Goal: Task Accomplishment & Management: Manage account settings

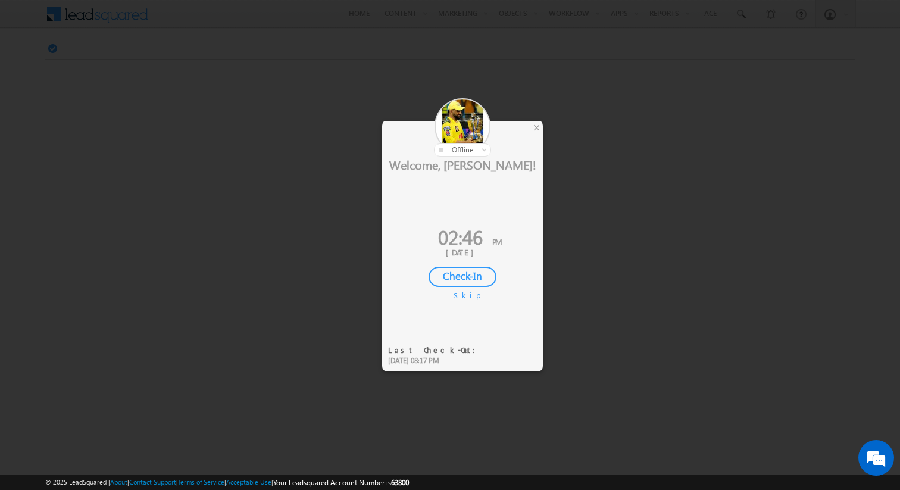
click at [467, 295] on div "Skip" at bounding box center [463, 295] width 18 height 11
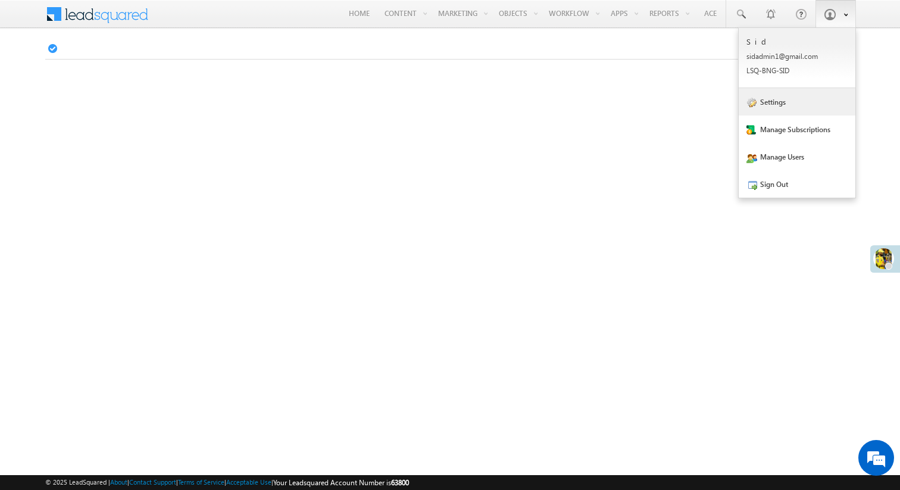
click at [779, 105] on link "Settings" at bounding box center [797, 101] width 117 height 27
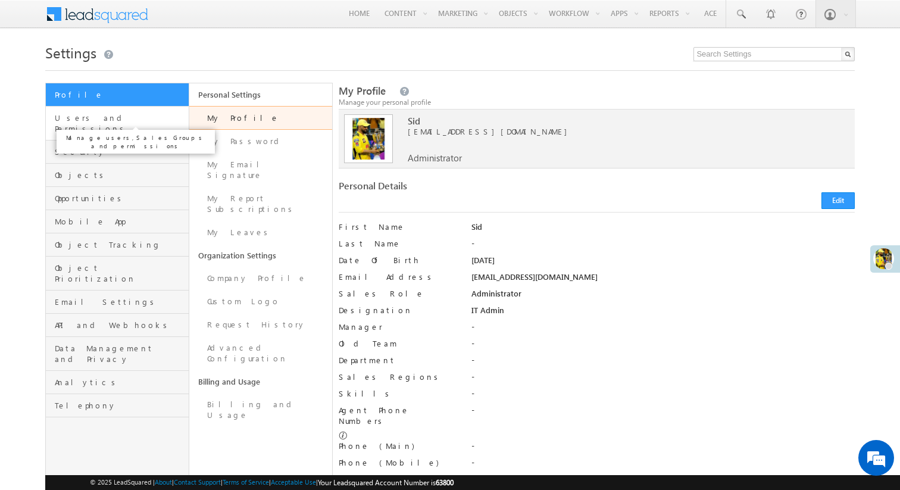
click at [154, 119] on span "Users and Permissions" at bounding box center [120, 123] width 131 height 21
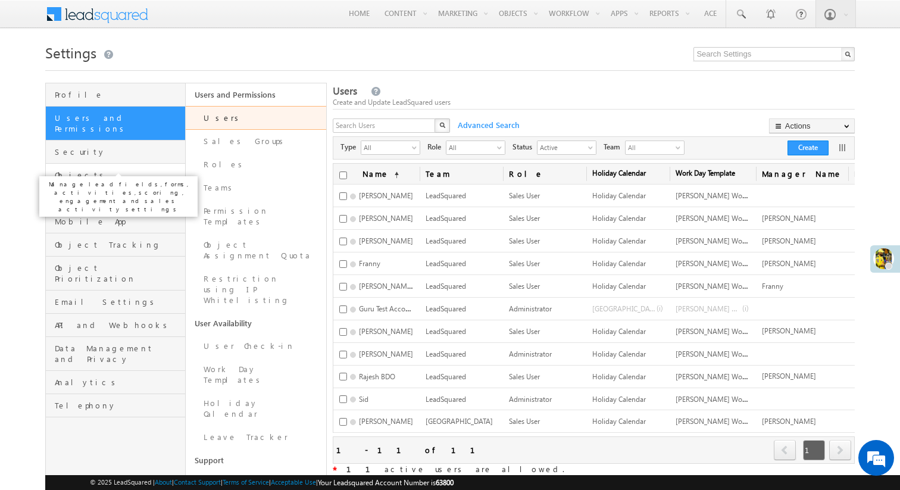
click at [148, 170] on span "Objects" at bounding box center [119, 175] width 128 height 11
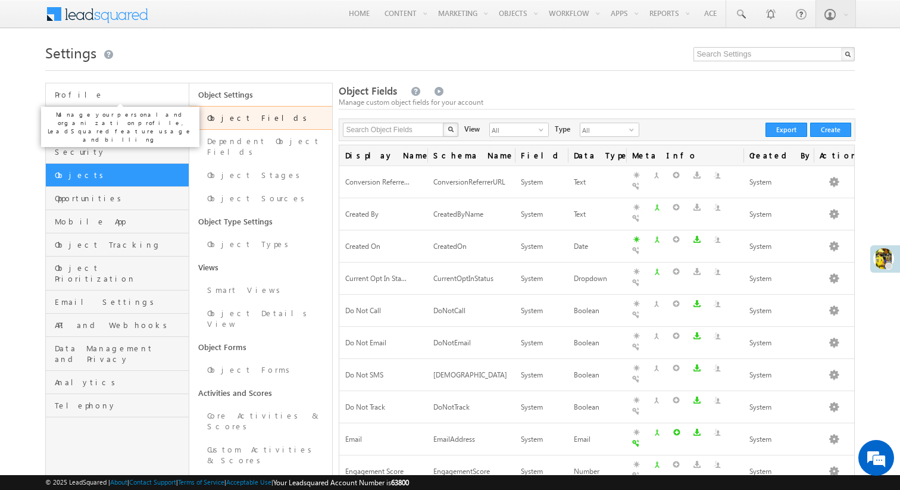
click at [136, 96] on span "Profile" at bounding box center [120, 94] width 131 height 11
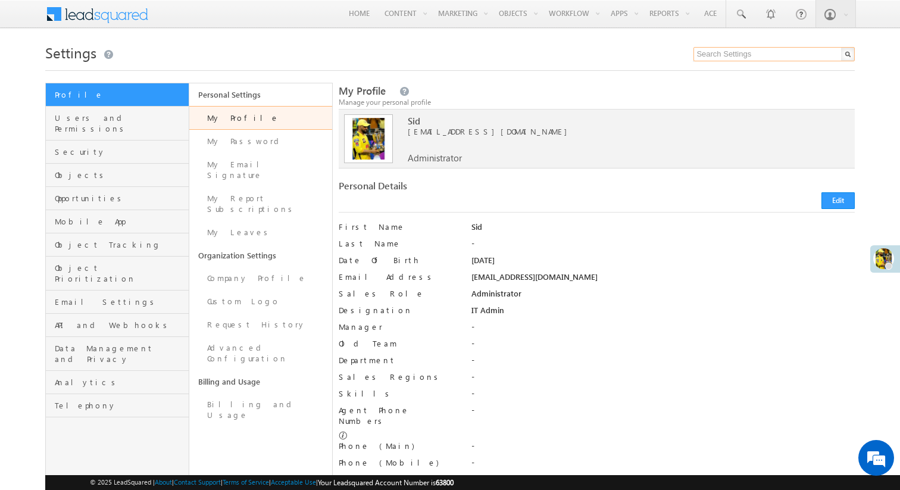
click at [732, 57] on input "text" at bounding box center [774, 54] width 161 height 14
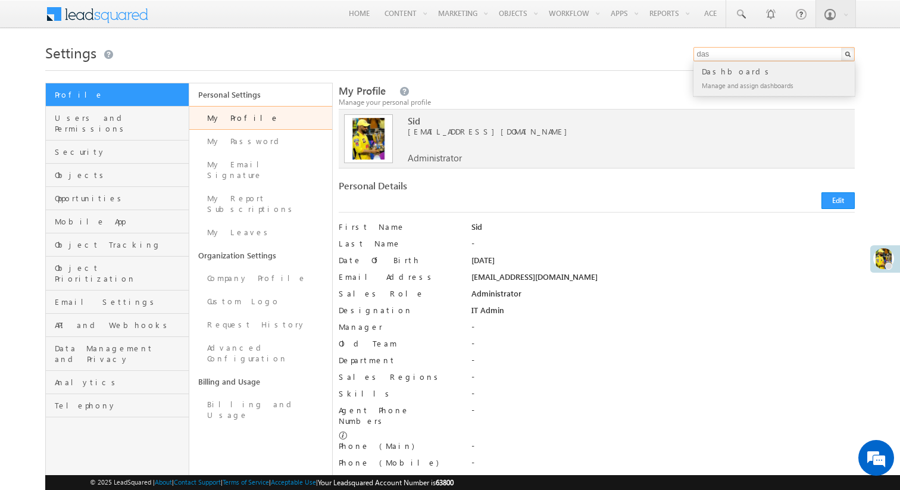
type input "das"
click at [795, 76] on div "Dashboards" at bounding box center [780, 71] width 160 height 13
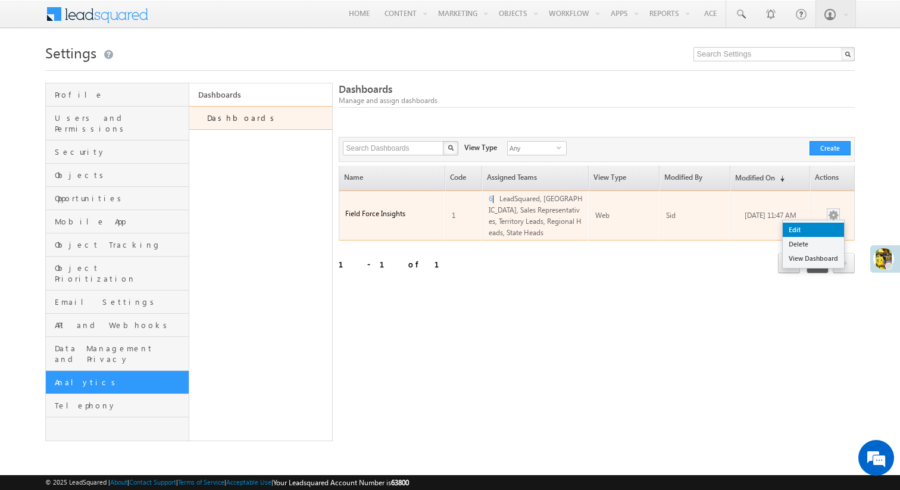
click at [823, 229] on link "Edit" at bounding box center [813, 230] width 61 height 14
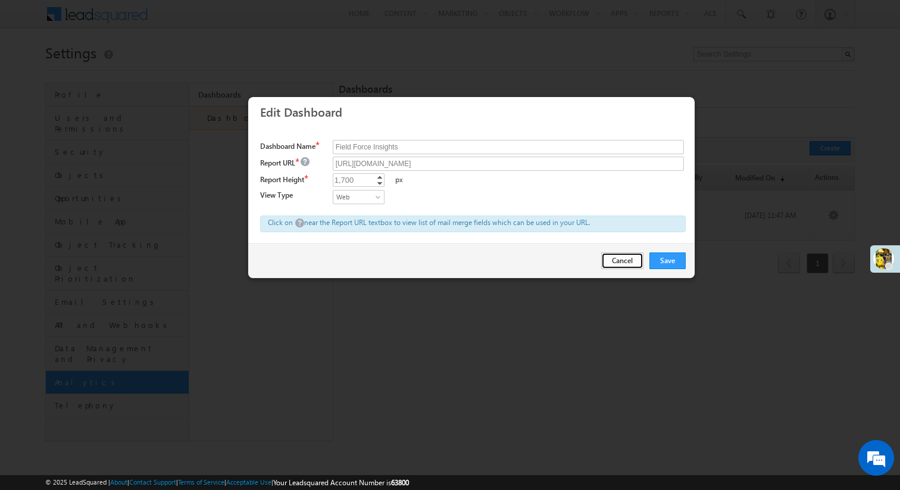
click at [612, 261] on button "Cancel" at bounding box center [622, 260] width 42 height 17
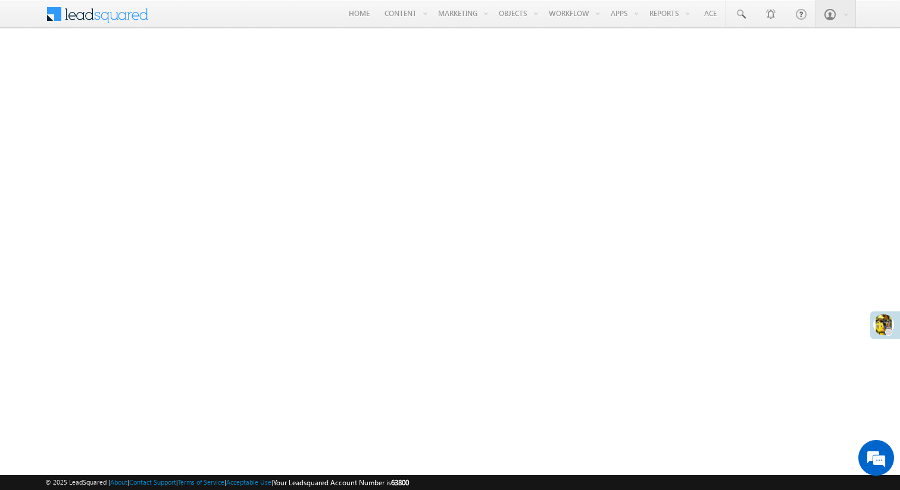
drag, startPoint x: 879, startPoint y: 262, endPoint x: 881, endPoint y: 344, distance: 81.6
click at [881, 335] on span at bounding box center [883, 324] width 21 height 21
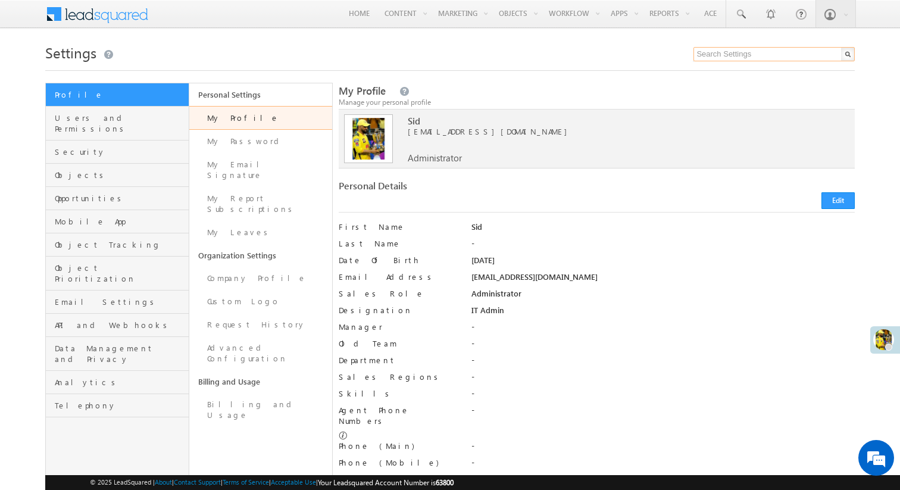
click at [765, 51] on input "text" at bounding box center [774, 54] width 161 height 14
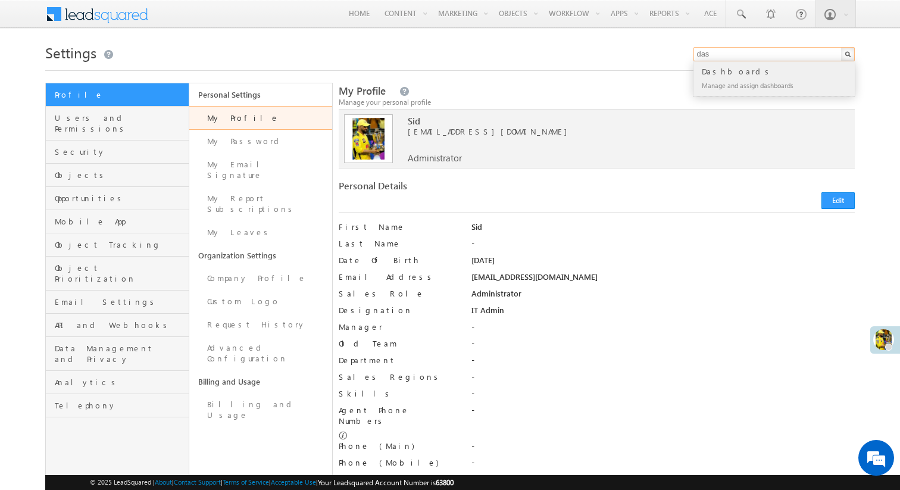
type input "das"
click at [735, 76] on div "Dashboards" at bounding box center [780, 71] width 160 height 13
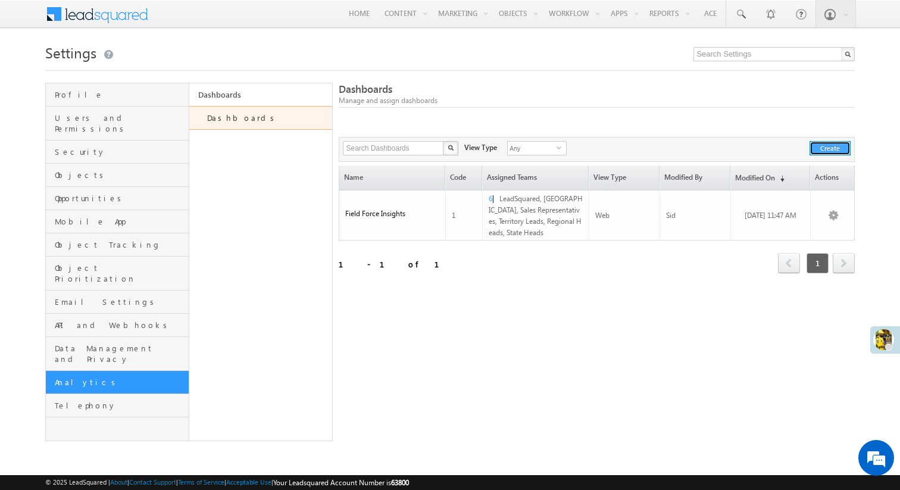
click at [833, 153] on button "Create" at bounding box center [830, 148] width 41 height 14
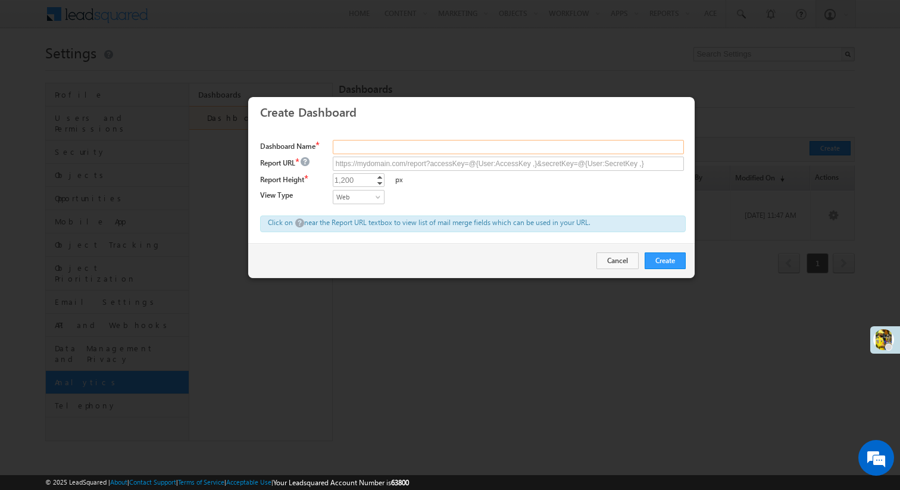
click at [380, 147] on input "text" at bounding box center [508, 147] width 351 height 14
type input "Field Force Insights"
click at [519, 176] on div "1,200 1200 Increment Decrement px" at bounding box center [509, 181] width 353 height 17
click at [492, 163] on input "text" at bounding box center [508, 164] width 351 height 14
paste input "https://siera-in21.leadsquared.com/dashboard/298c21f0-1a37-46fb-9d43-b4d1c53857…"
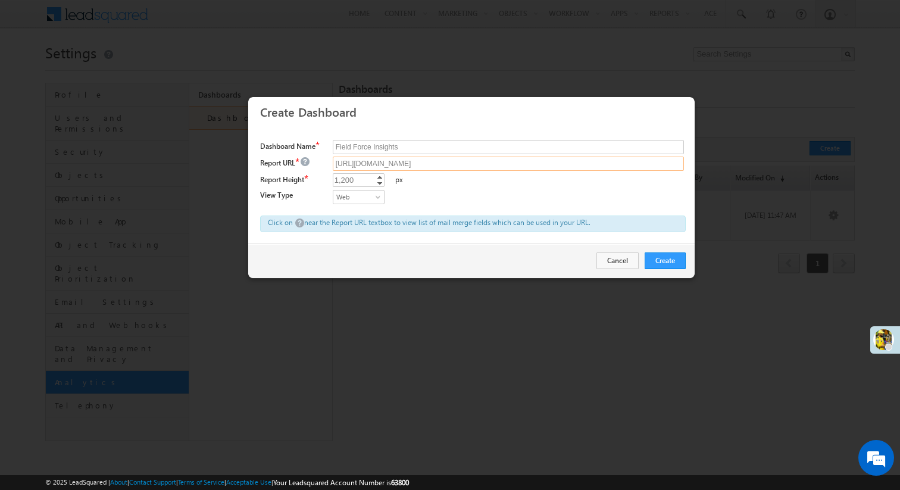
scroll to position [0, 3]
type input "https://siera-in21.leadsquared.com/dashboard/298c21f0-1a37-46fb-9d43-b4d1c53857…"
click at [497, 190] on div "Web Mobile Web & Mobile Web" at bounding box center [509, 198] width 353 height 17
click at [673, 259] on button "Create" at bounding box center [665, 260] width 41 height 17
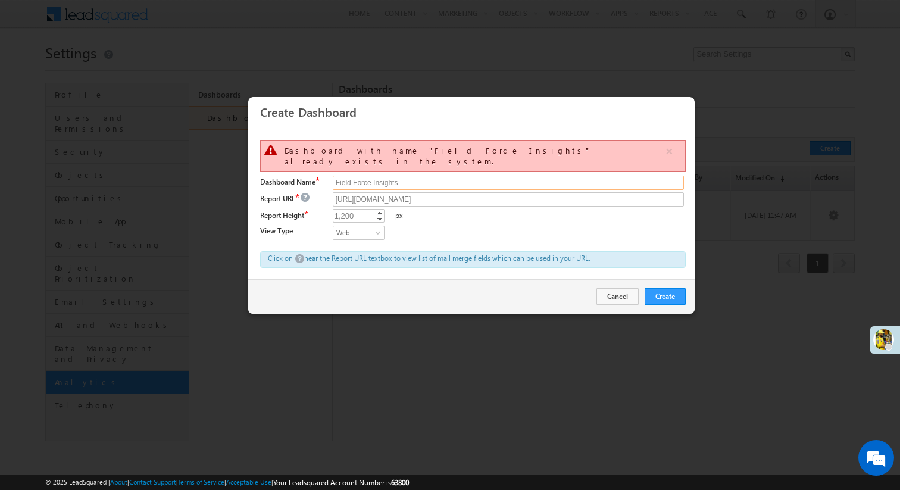
click at [414, 176] on input "Field Force Insights" at bounding box center [508, 183] width 351 height 14
type input "Field Force Insights Sales"
click at [663, 288] on button "Create" at bounding box center [665, 296] width 41 height 17
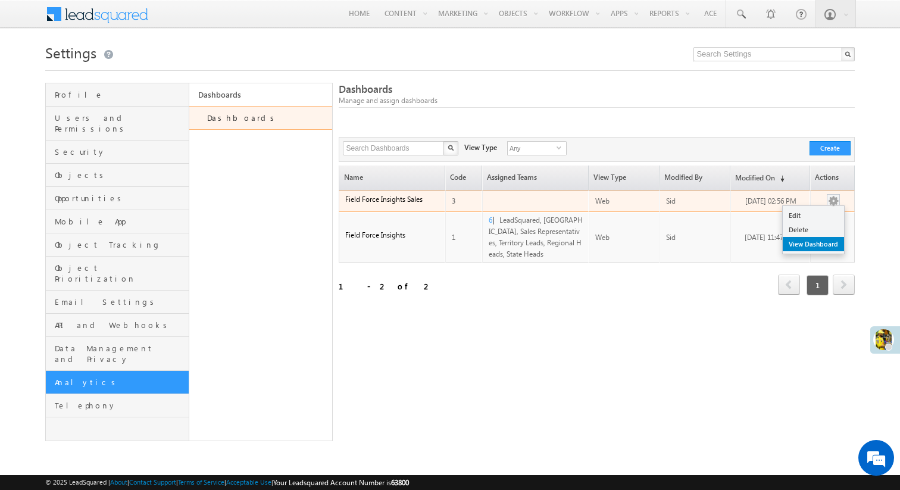
click at [827, 240] on link "View Dashboard" at bounding box center [813, 244] width 61 height 14
click at [821, 214] on link "Edit" at bounding box center [813, 215] width 61 height 14
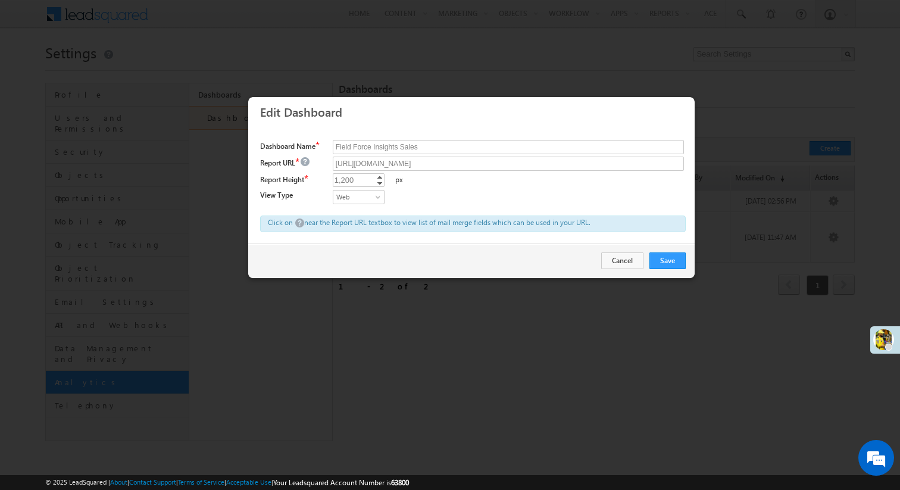
click at [354, 177] on div "1,200" at bounding box center [345, 180] width 24 height 14
type input "2000"
click at [463, 189] on div "2,000 2000 Increment Decrement px" at bounding box center [509, 181] width 353 height 17
click at [375, 196] on span at bounding box center [380, 200] width 10 height 10
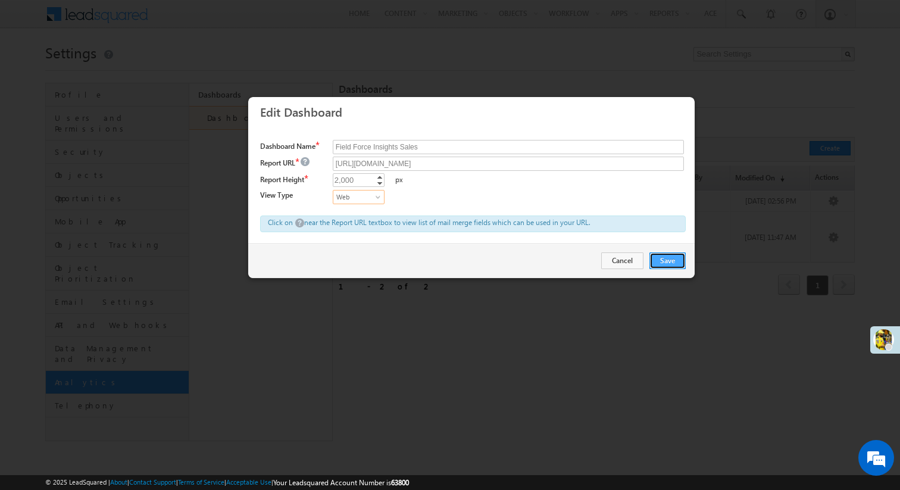
click at [657, 256] on button "Save" at bounding box center [668, 260] width 36 height 17
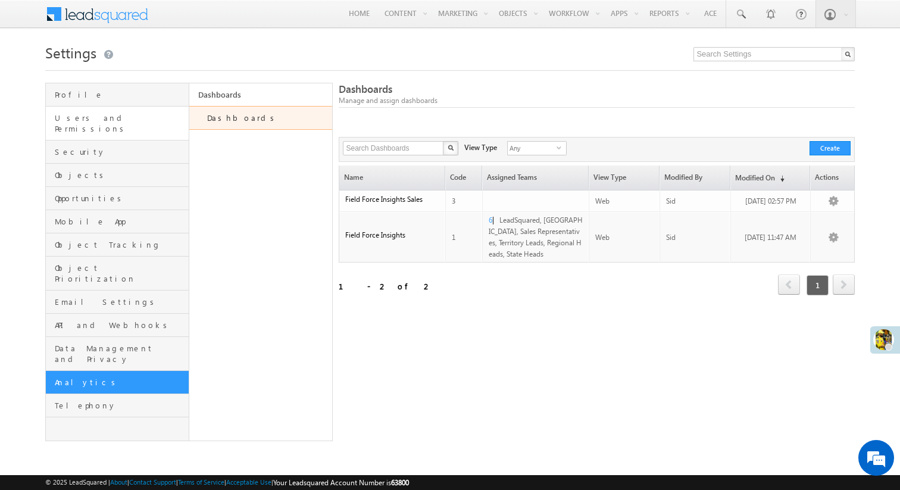
click at [130, 124] on link "Users and Permissions" at bounding box center [117, 124] width 143 height 34
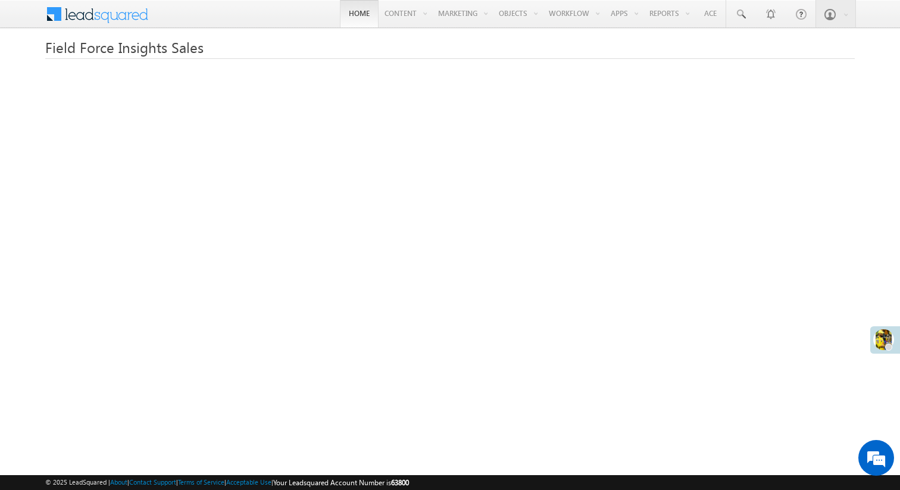
click at [351, 13] on link "Home" at bounding box center [359, 13] width 39 height 27
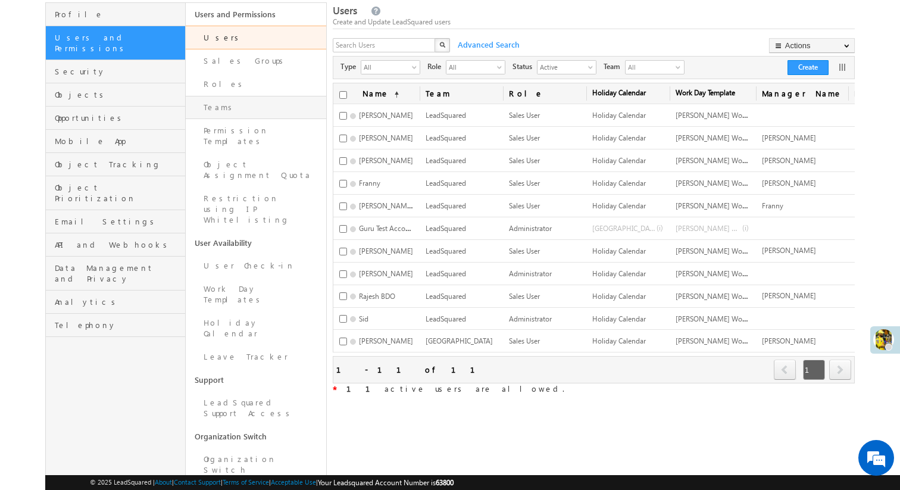
click at [243, 109] on link "Teams" at bounding box center [256, 107] width 141 height 23
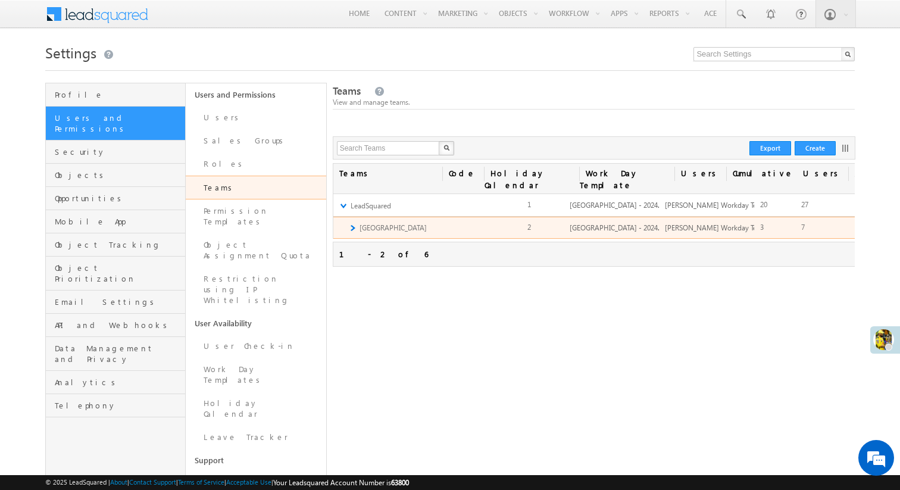
click at [350, 223] on link "►" at bounding box center [352, 228] width 8 height 10
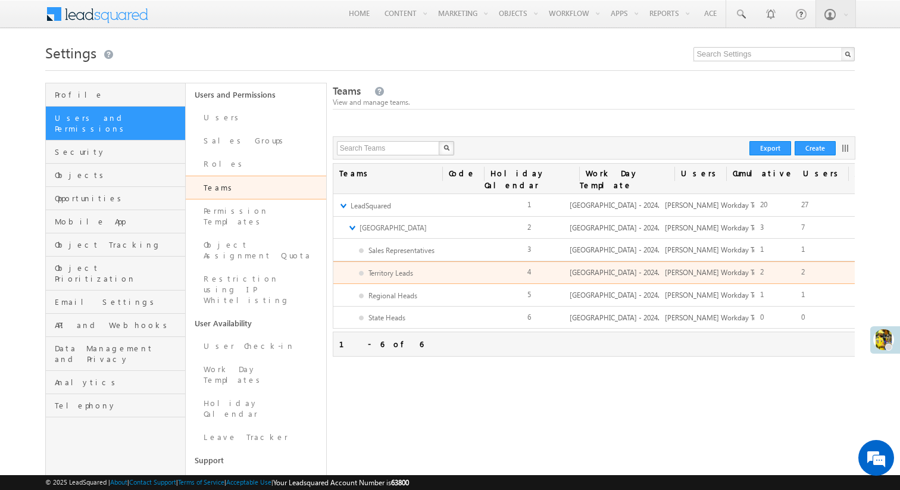
scroll to position [0, 53]
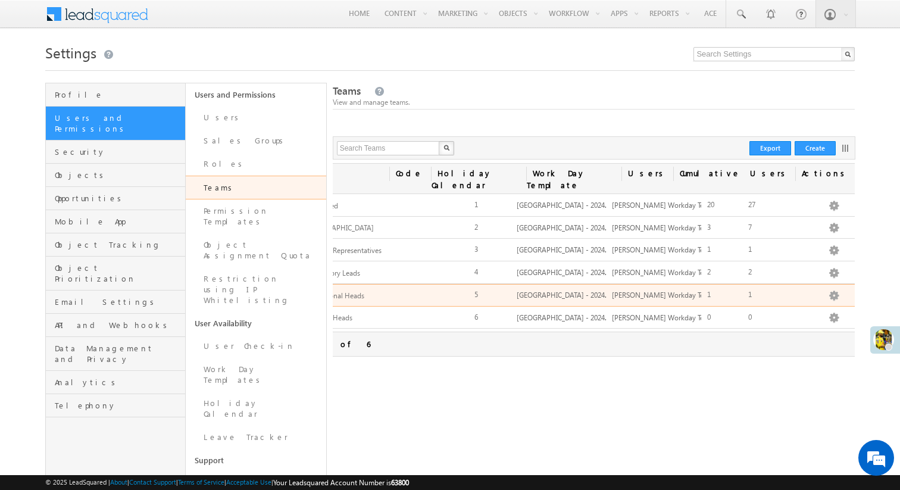
click at [664, 291] on span "[PERSON_NAME] Workday Template" at bounding box center [668, 295] width 113 height 11
click at [710, 289] on div "1" at bounding box center [721, 294] width 41 height 11
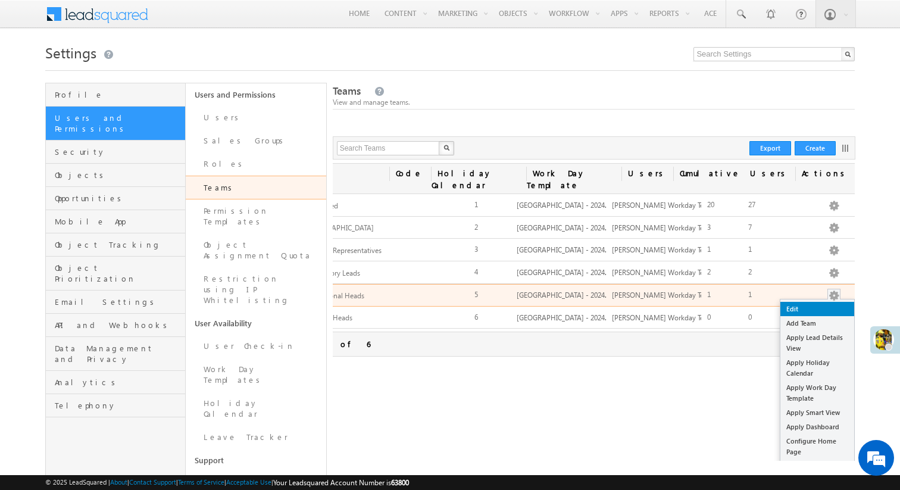
click at [814, 302] on link "Edit" at bounding box center [818, 309] width 74 height 14
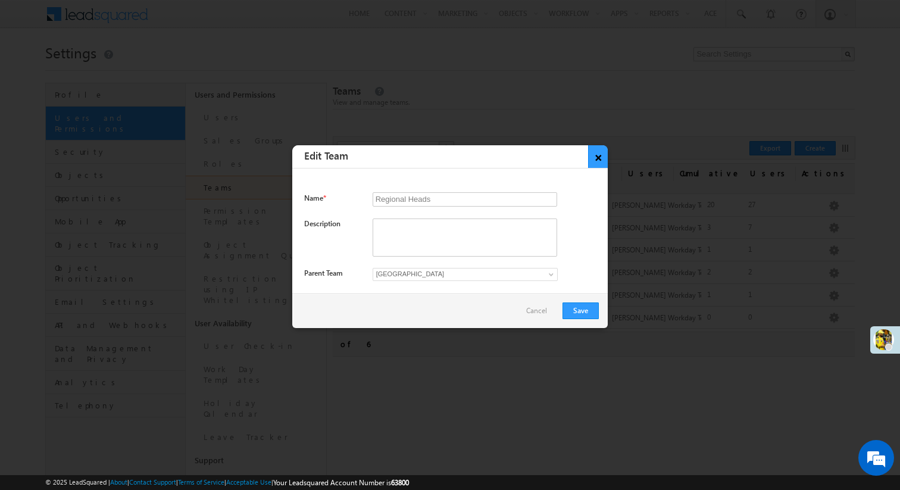
click at [594, 158] on button "×" at bounding box center [598, 156] width 20 height 23
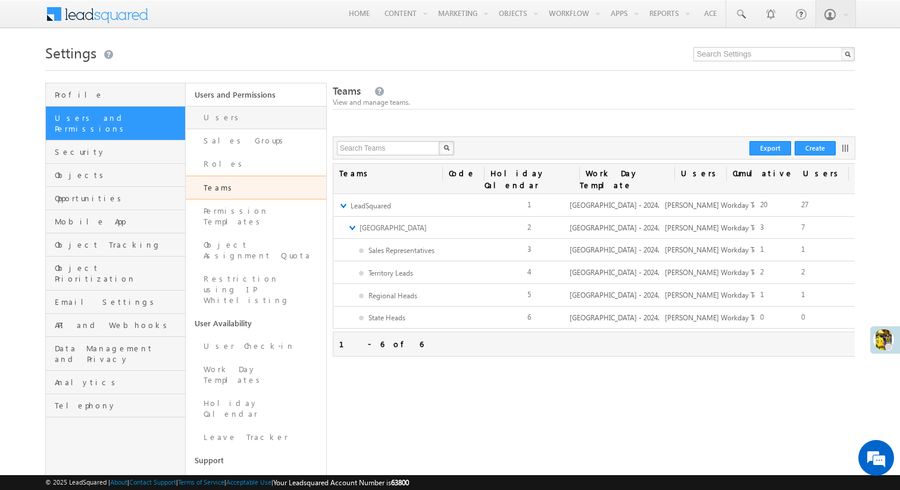
click at [257, 115] on link "Users" at bounding box center [256, 117] width 141 height 23
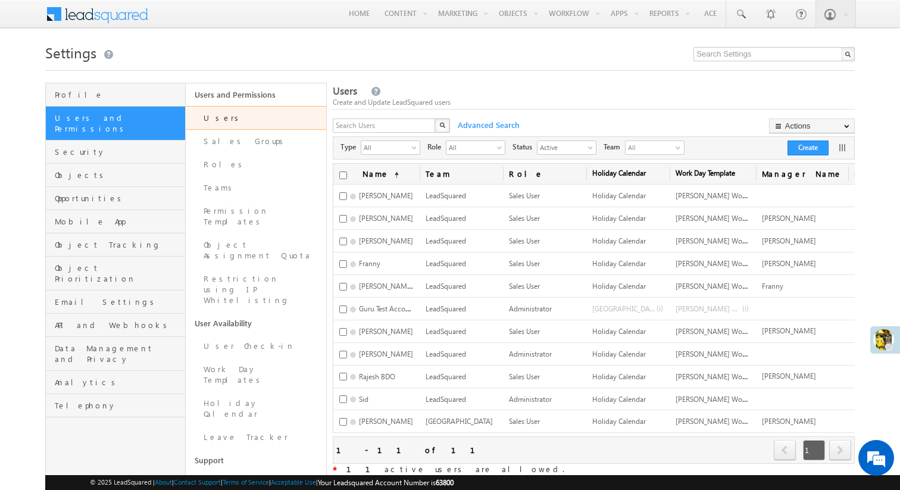
click at [658, 147] on span "All" at bounding box center [650, 147] width 48 height 13
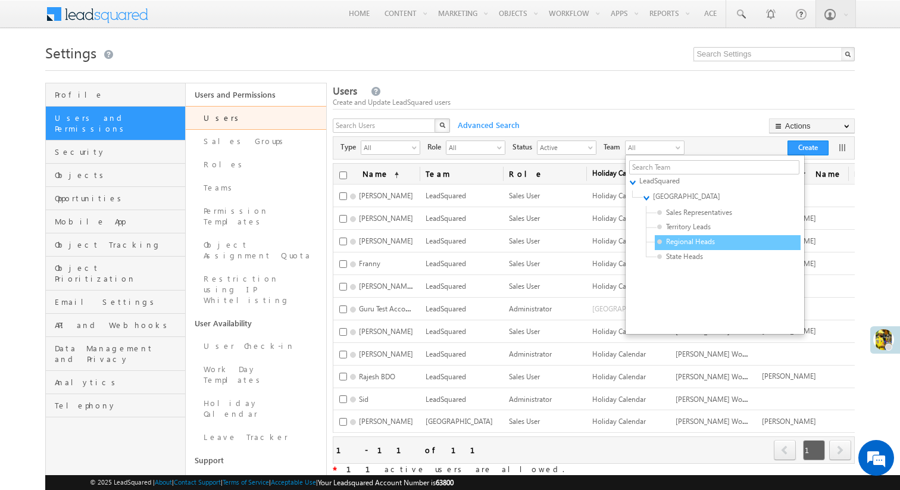
click at [670, 245] on span "Regional Heads" at bounding box center [713, 241] width 113 height 11
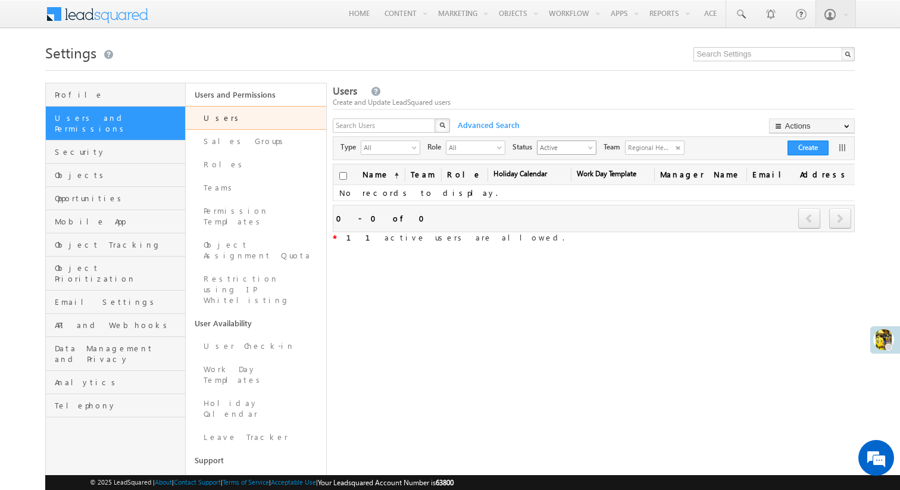
click at [566, 151] on span "Active" at bounding box center [562, 147] width 49 height 12
click at [561, 160] on li "All" at bounding box center [567, 162] width 58 height 12
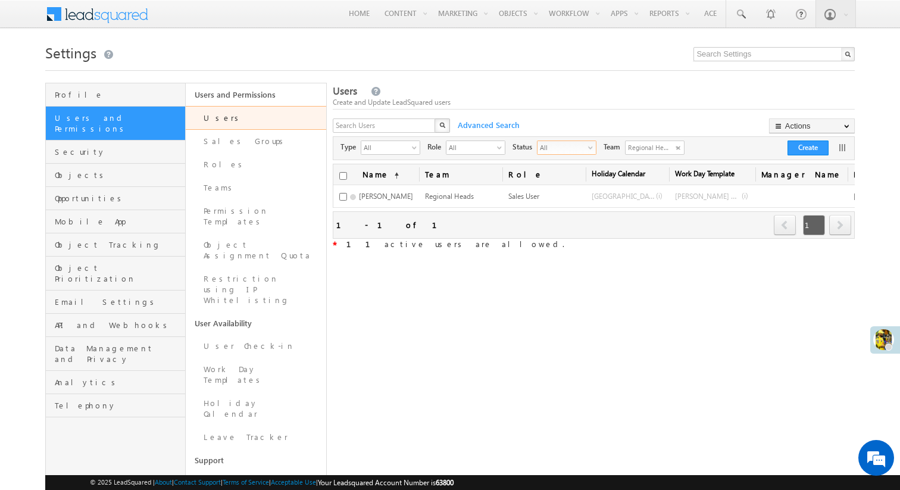
click at [677, 145] on link "Regional Heads" at bounding box center [655, 148] width 60 height 14
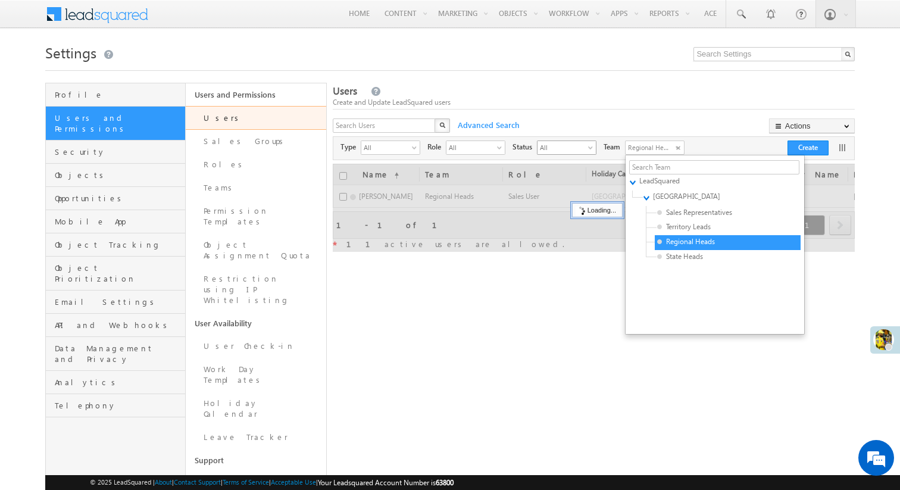
click at [583, 149] on span "All" at bounding box center [562, 147] width 49 height 12
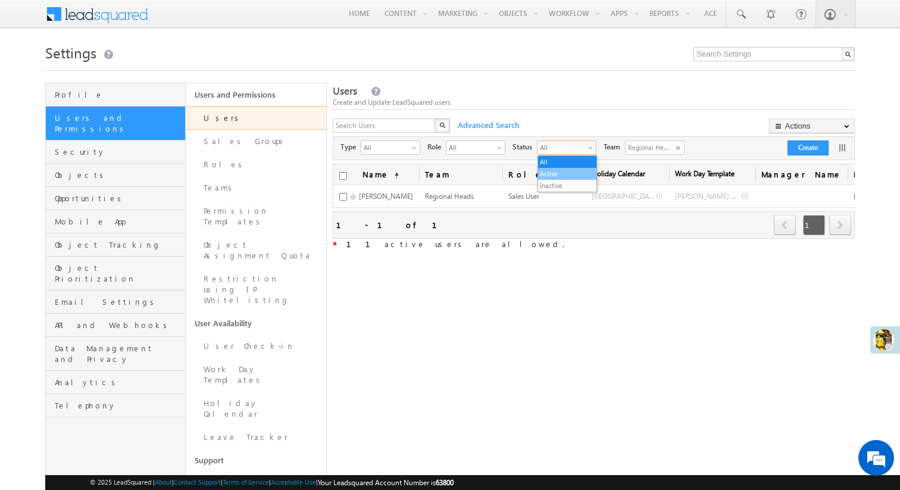
click at [564, 176] on li "Active" at bounding box center [567, 174] width 58 height 12
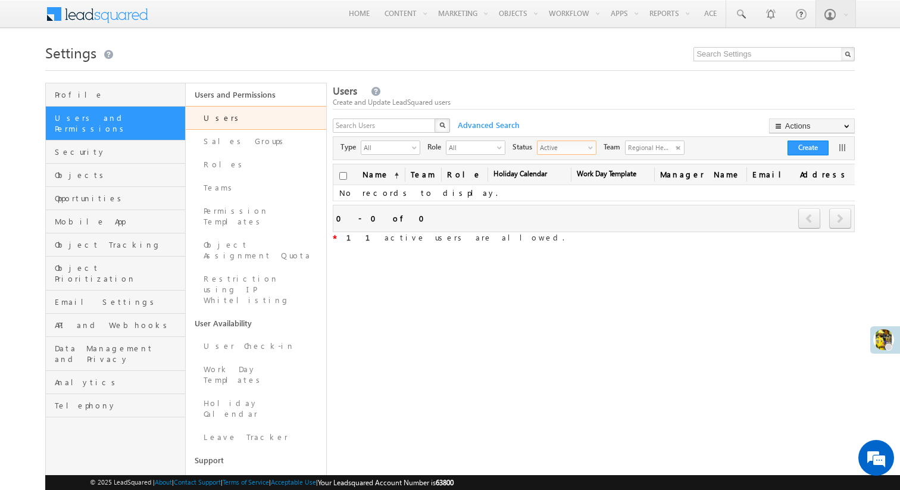
click at [679, 151] on span at bounding box center [680, 150] width 10 height 10
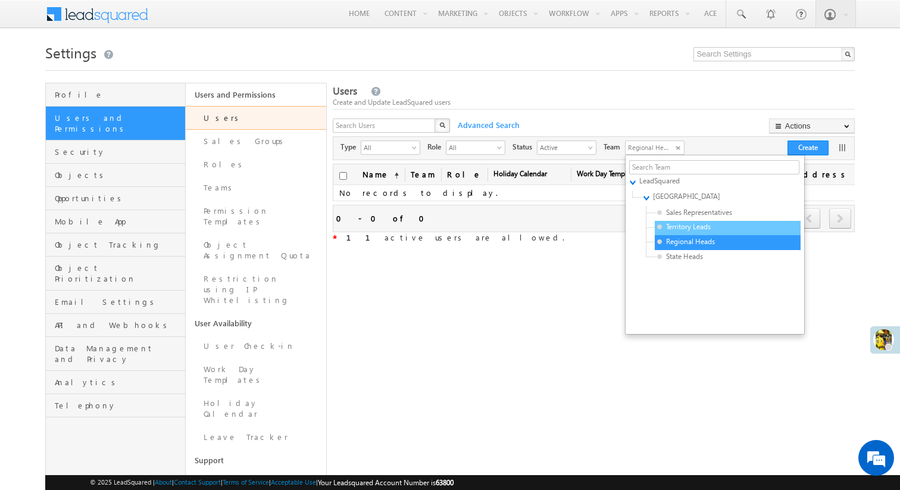
click at [676, 225] on span "Territory Leads" at bounding box center [713, 226] width 113 height 11
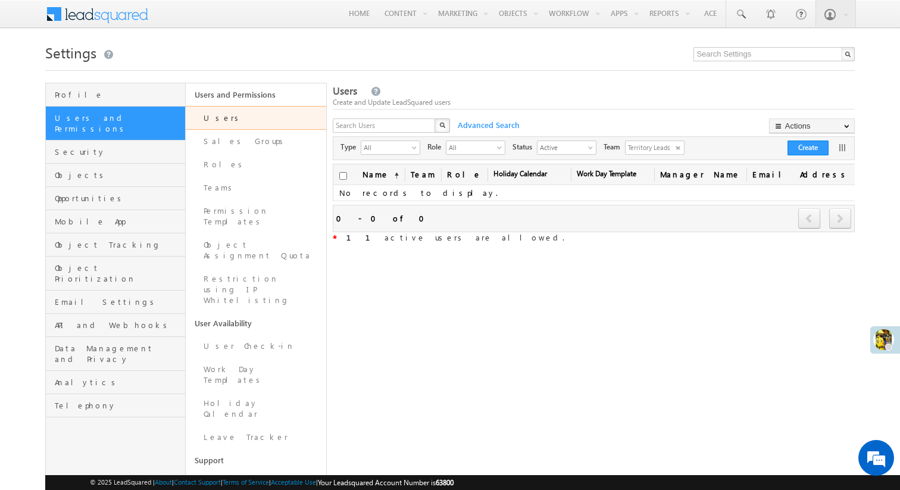
click at [676, 148] on span at bounding box center [680, 150] width 10 height 10
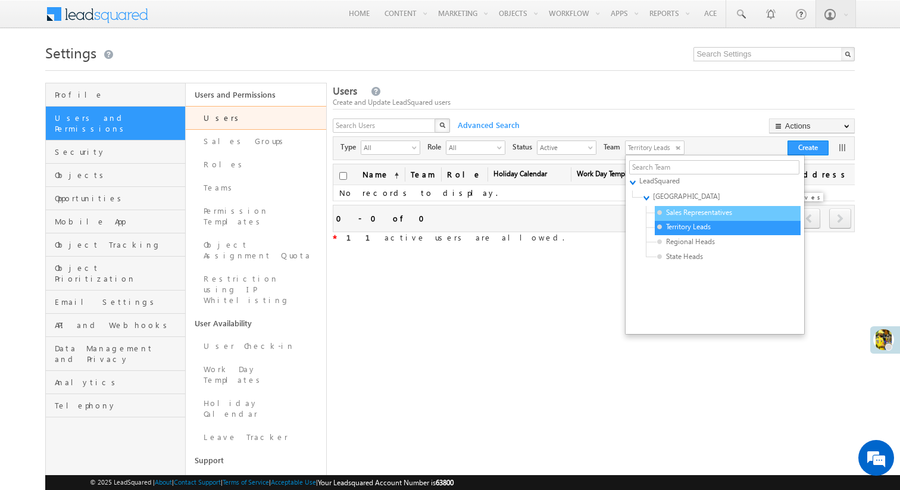
click at [684, 213] on span "Sales Representatives" at bounding box center [713, 212] width 113 height 11
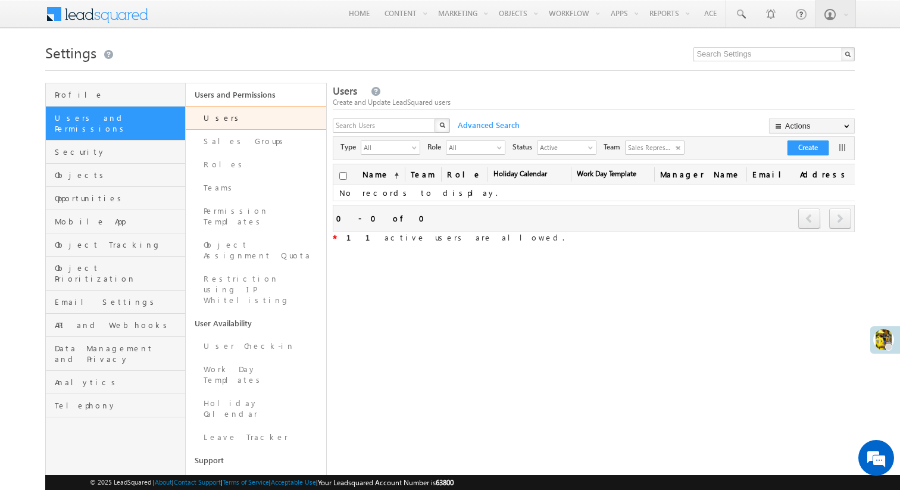
click at [657, 146] on span "Sales Representatives" at bounding box center [650, 147] width 48 height 13
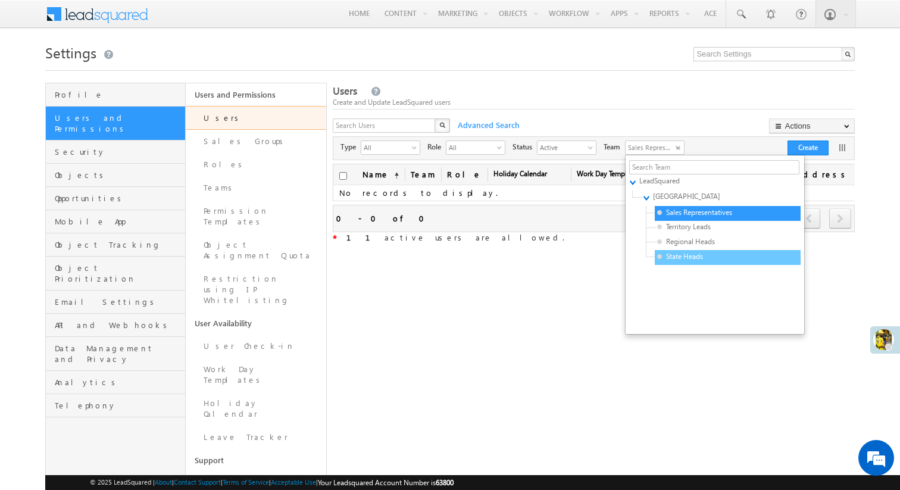
click at [674, 252] on span "State Heads" at bounding box center [713, 256] width 113 height 11
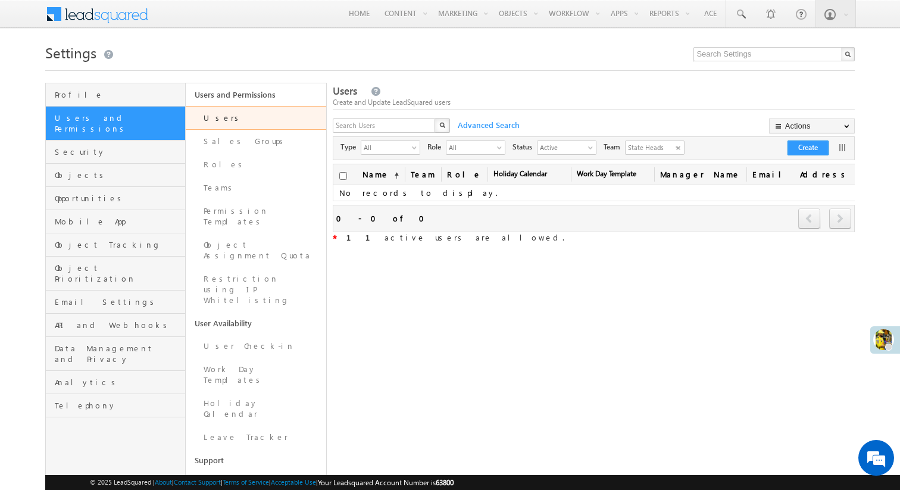
click at [666, 149] on span "State Heads" at bounding box center [650, 147] width 48 height 13
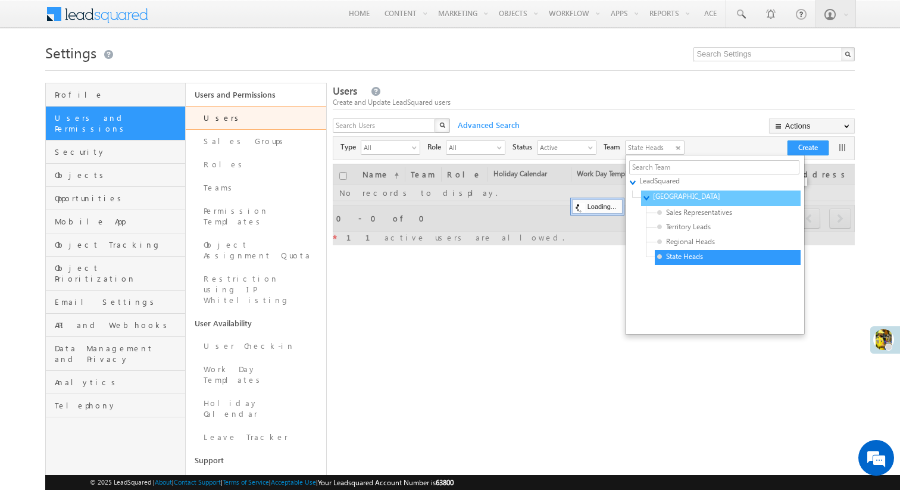
click at [676, 198] on span "[GEOGRAPHIC_DATA]" at bounding box center [709, 196] width 113 height 11
type input "5ee8935e-6fef-11ed-a19b-0acc9d8b1d02"
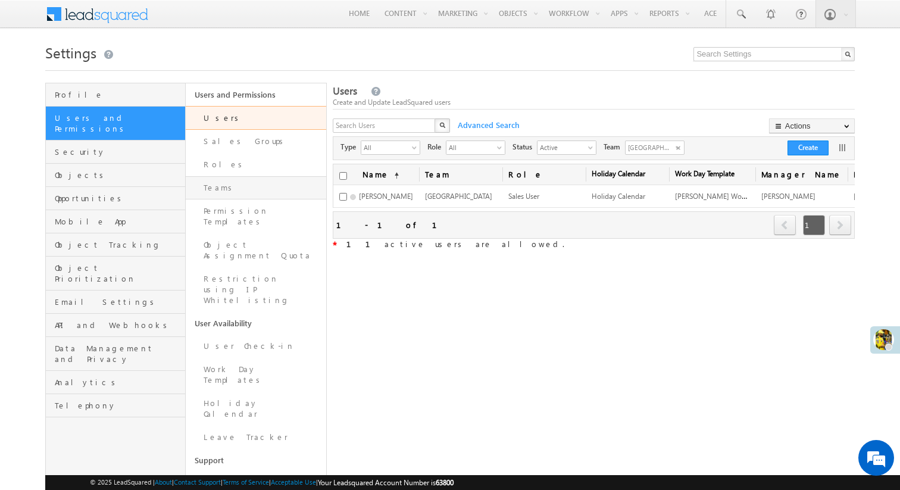
click at [262, 188] on link "Teams" at bounding box center [256, 187] width 141 height 23
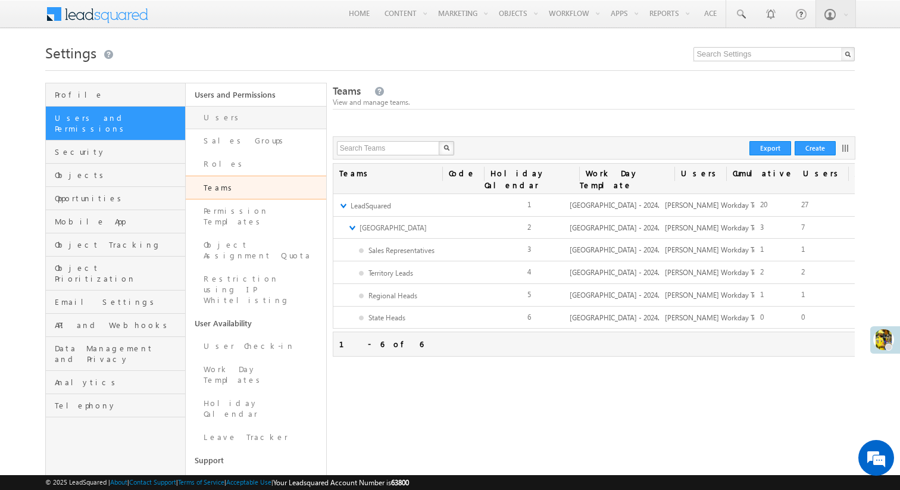
click at [272, 125] on link "Users" at bounding box center [256, 117] width 141 height 23
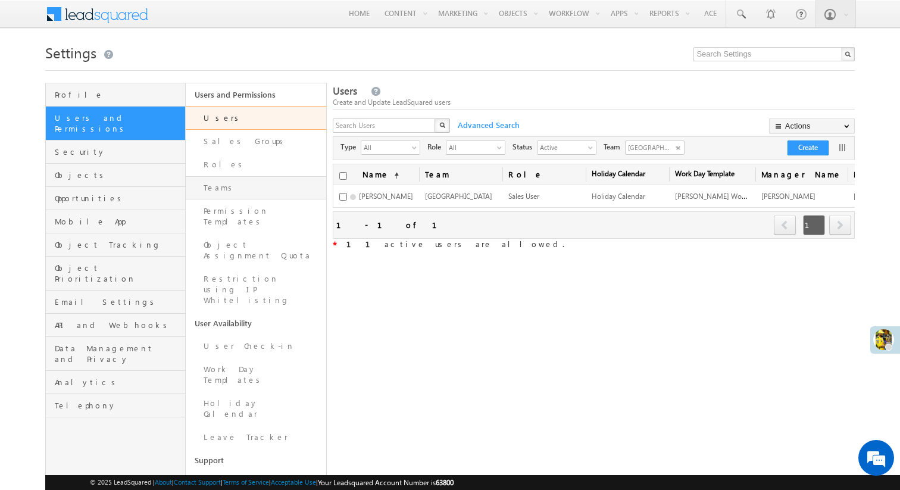
click at [252, 186] on link "Teams" at bounding box center [256, 187] width 141 height 23
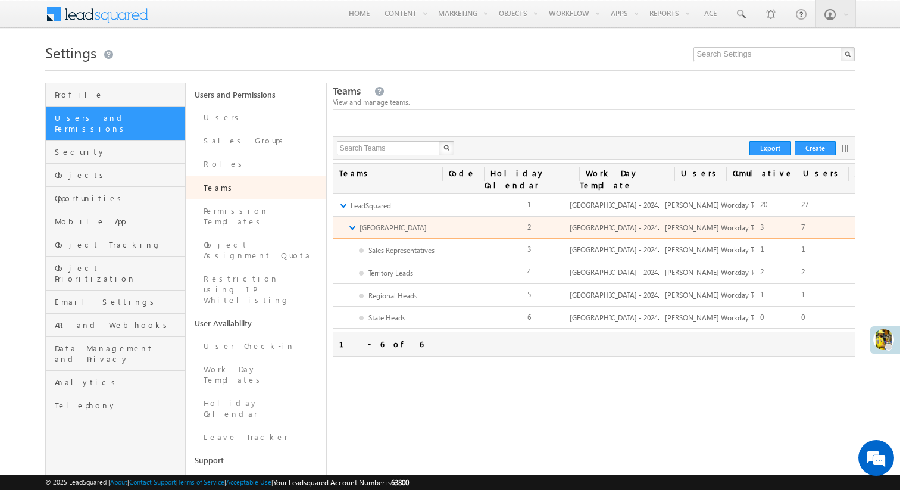
scroll to position [0, 53]
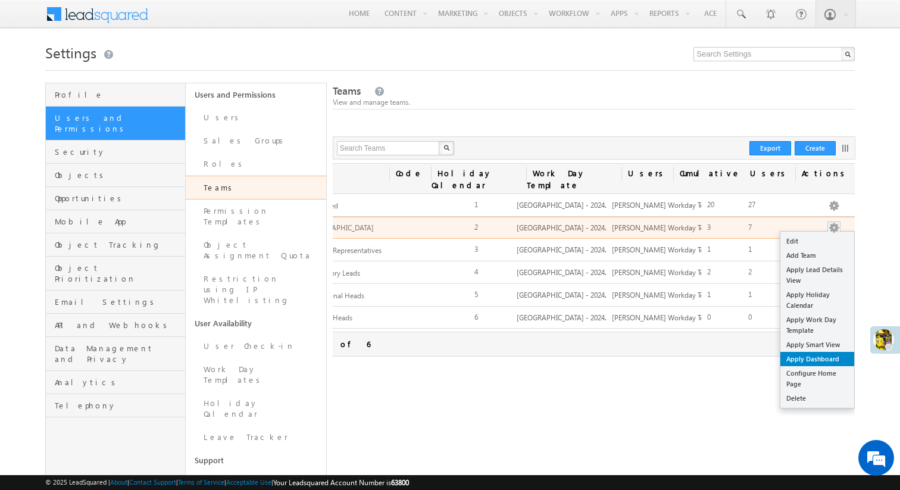
click at [821, 352] on link "Apply Dashboard" at bounding box center [818, 359] width 74 height 14
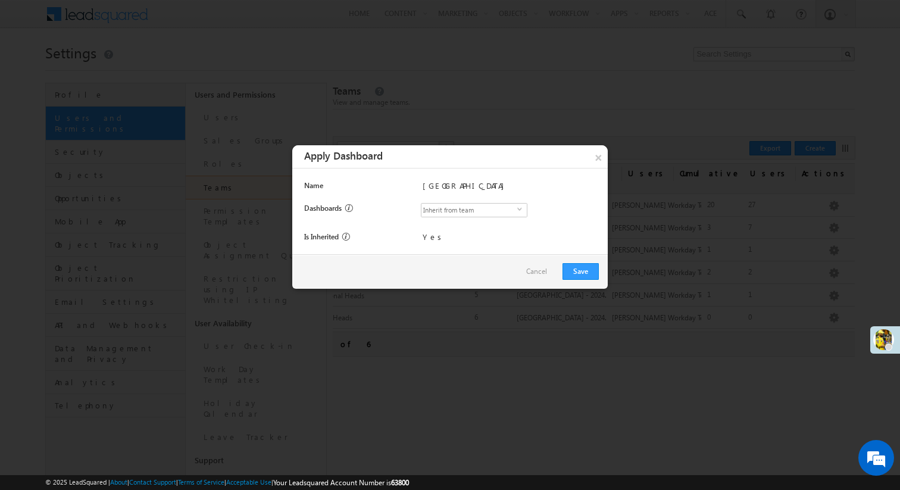
click at [461, 213] on span "Inherit from team" at bounding box center [470, 210] width 96 height 13
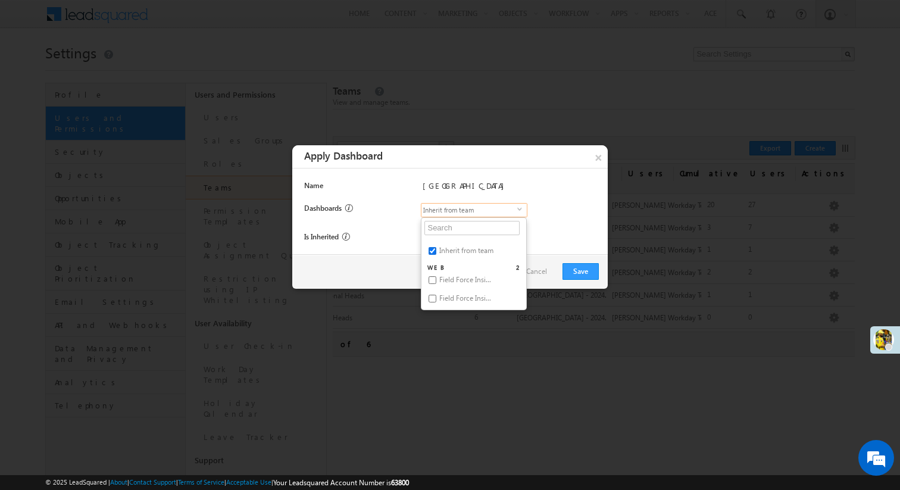
click at [433, 252] on input "Inherit from team" at bounding box center [433, 251] width 8 height 8
click at [433, 282] on input "Field Force Insi..." at bounding box center [433, 280] width 8 height 8
click at [433, 297] on input "Field Force Insi..." at bounding box center [433, 299] width 8 height 8
checkbox input "true"
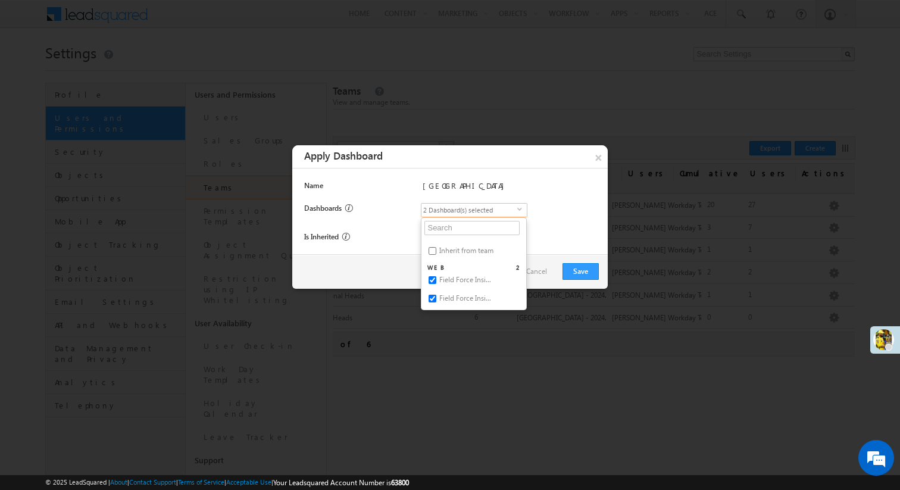
click at [548, 225] on div "Dashboards Inherit from team Field Force Insi... Field Force Insi... 2 Dashboar…" at bounding box center [451, 217] width 295 height 29
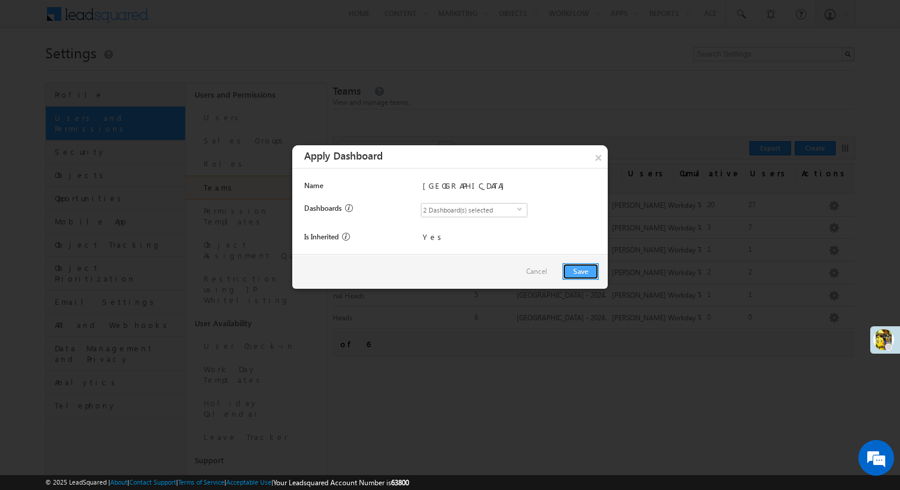
click at [578, 274] on button "Save" at bounding box center [581, 271] width 36 height 17
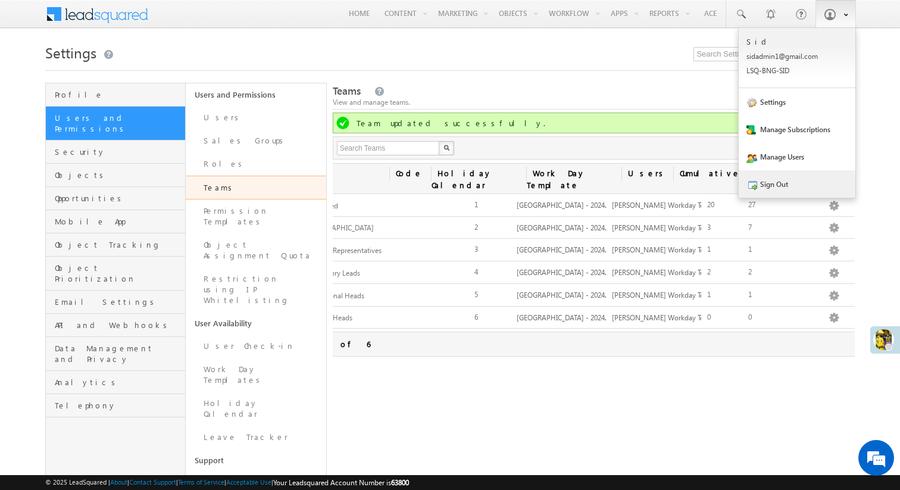
click at [804, 186] on link "Sign Out" at bounding box center [797, 183] width 117 height 27
